Goal: Task Accomplishment & Management: Manage account settings

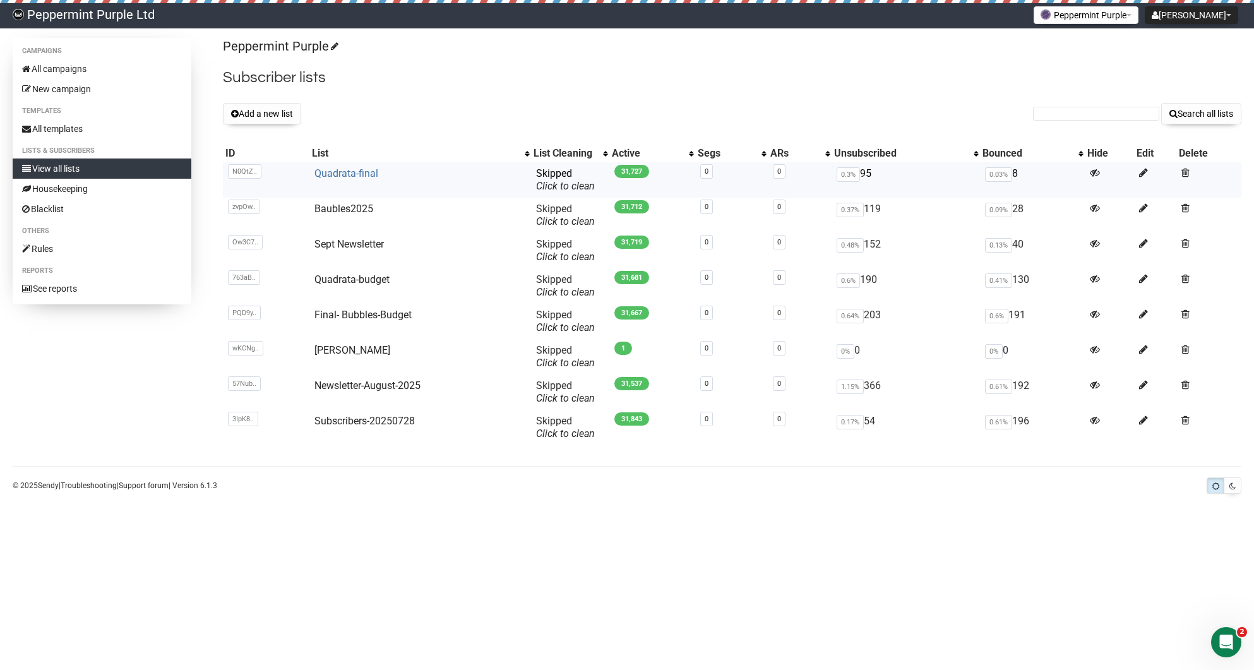
click at [346, 174] on link "Quadrata-final" at bounding box center [346, 173] width 64 height 12
click at [251, 110] on button "Add a new list" at bounding box center [262, 113] width 78 height 21
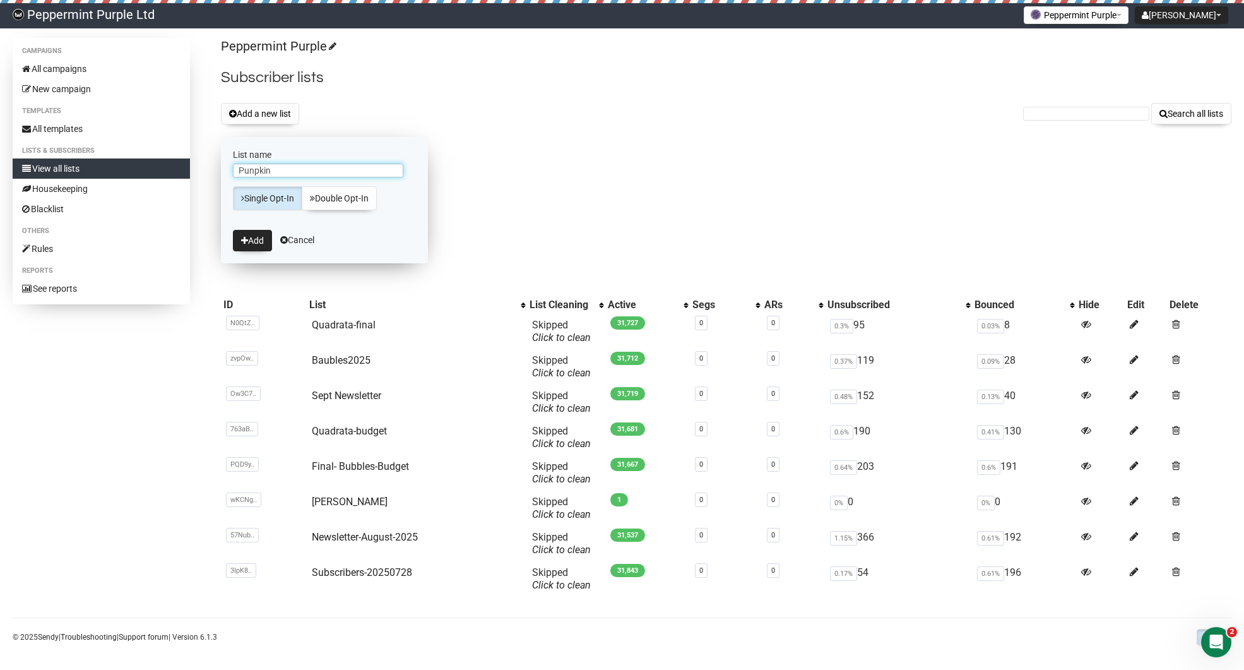
type input "Punpkin"
click at [233, 230] on button "Add" at bounding box center [252, 240] width 39 height 21
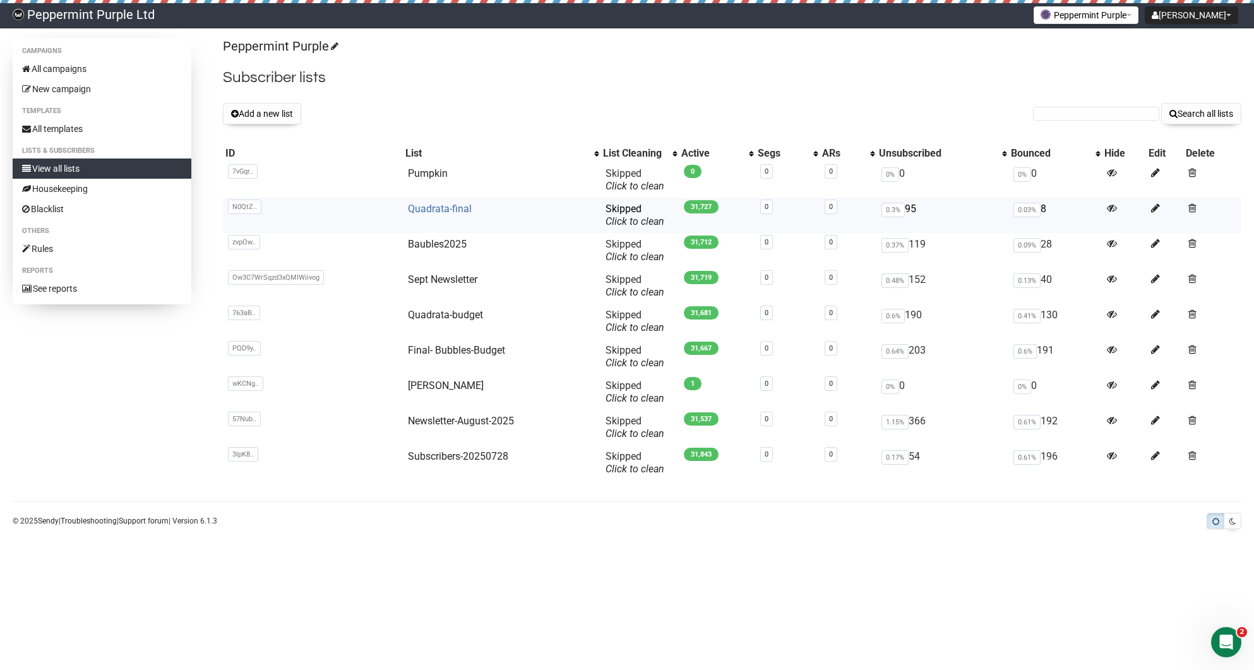
click at [424, 213] on link "Quadrata-final" at bounding box center [440, 209] width 64 height 12
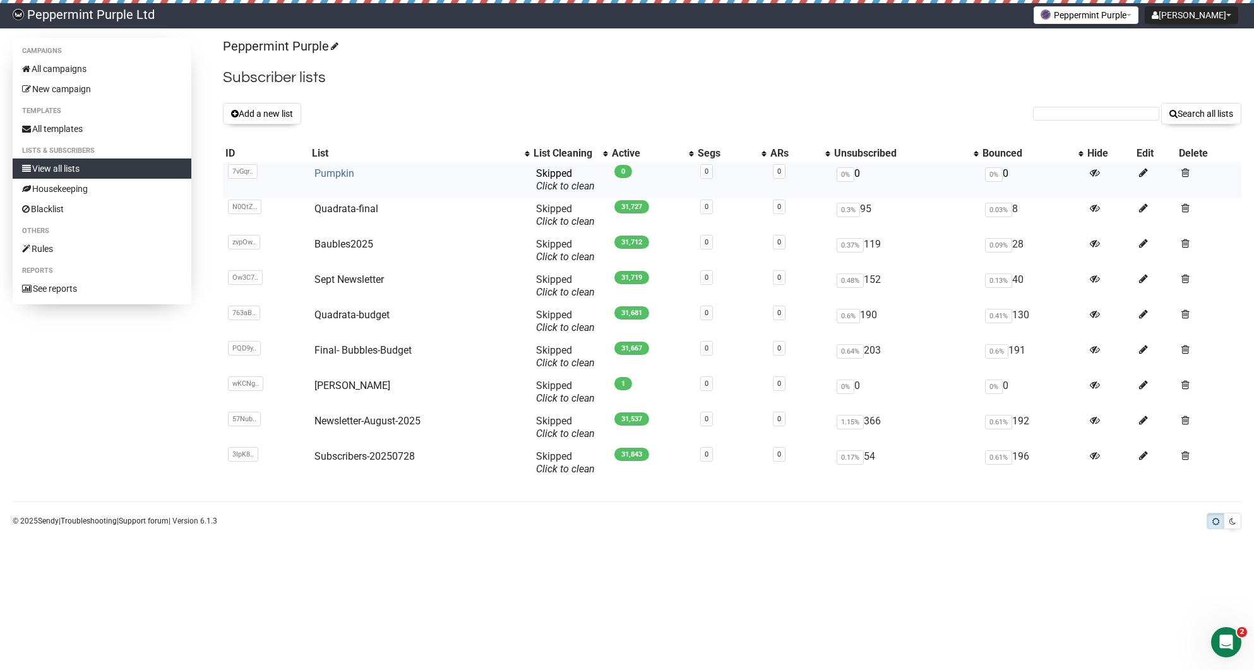
click at [322, 171] on link "Pumpkin" at bounding box center [334, 173] width 40 height 12
click at [324, 172] on link "Pumpkin" at bounding box center [334, 173] width 40 height 12
click at [322, 172] on link "Pumpkin" at bounding box center [334, 173] width 40 height 12
click at [8, 441] on div "Campaigns All campaigns New campaign Templates All templates Lists & subscriber…" at bounding box center [627, 286] width 1254 height 496
click at [341, 173] on link "Pumpkin" at bounding box center [334, 173] width 40 height 12
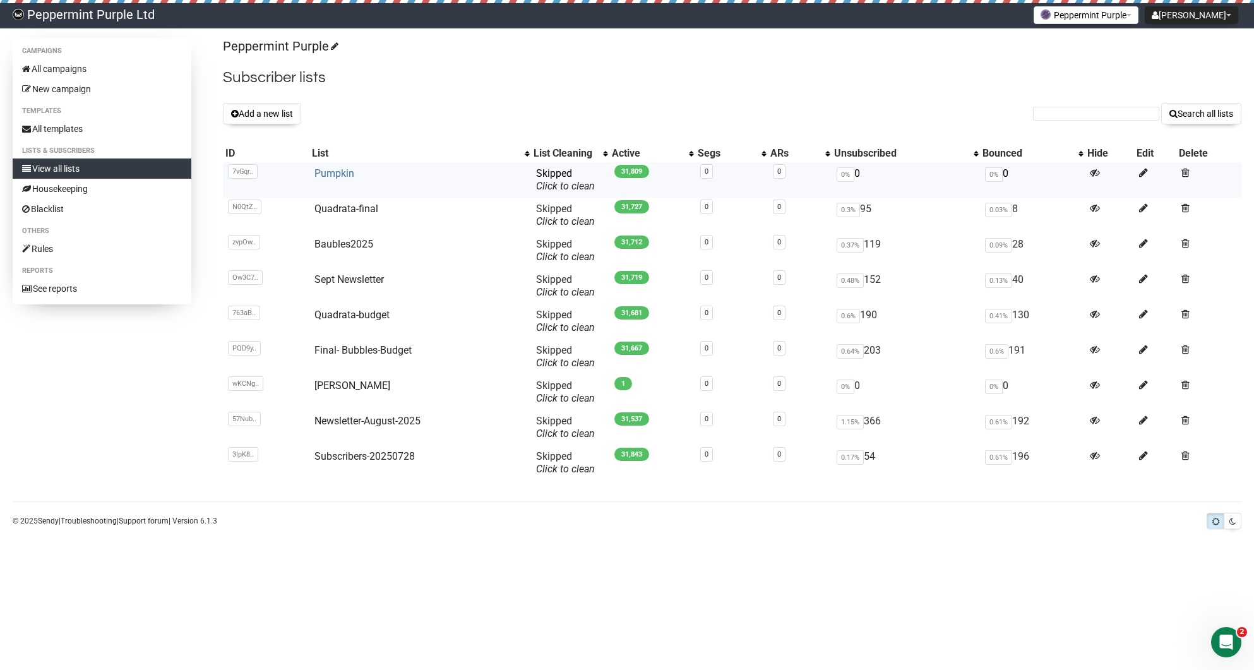
click at [345, 169] on link "Pumpkin" at bounding box center [334, 173] width 40 height 12
click at [66, 64] on link "All campaigns" at bounding box center [102, 69] width 179 height 20
